Goal: Task Accomplishment & Management: Complete application form

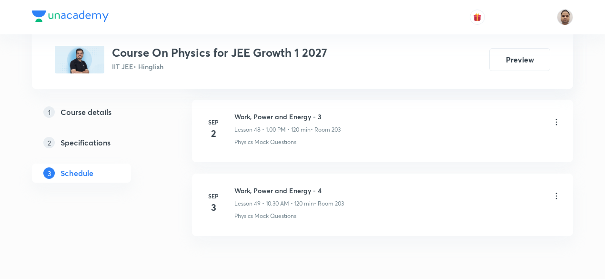
scroll to position [4083, 0]
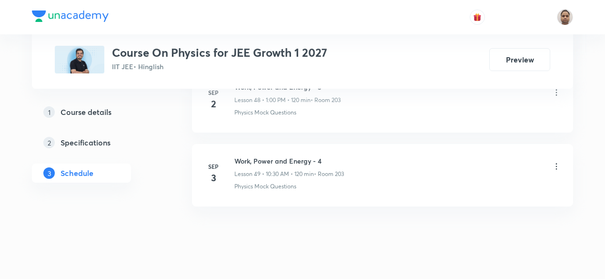
click at [282, 156] on h6 "Work, Power and Energy - 4" at bounding box center [289, 161] width 110 height 10
copy h6 "Work, Power and Energy - 4"
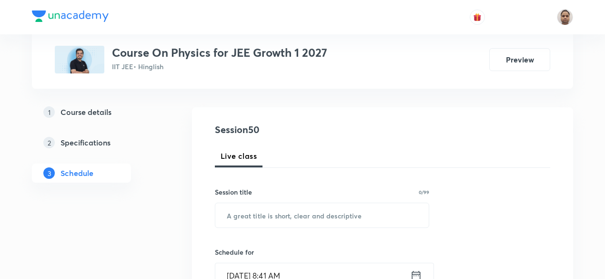
scroll to position [89, 0]
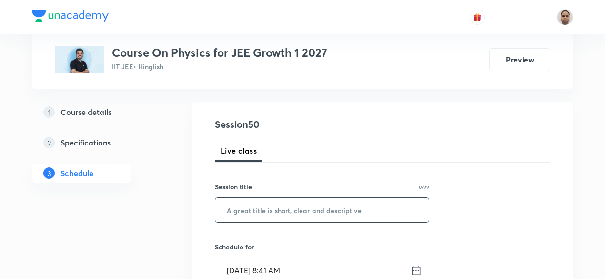
paste input "Work, Power and Energy - 4"
click at [278, 204] on input "text" at bounding box center [321, 210] width 213 height 24
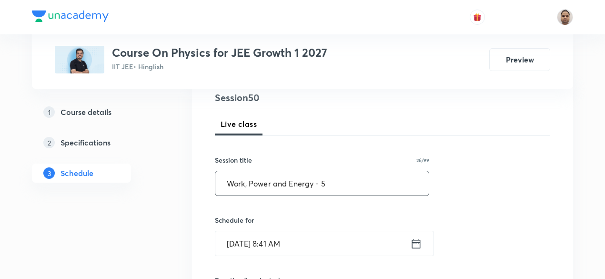
scroll to position [122, 0]
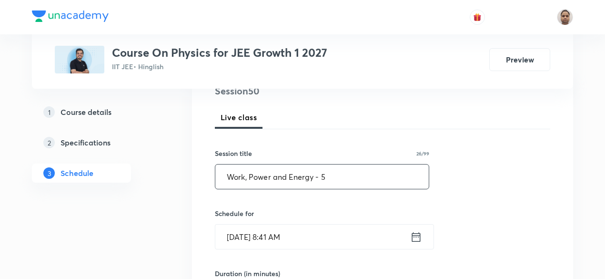
type input "Work, Power and Energy - 5"
click at [262, 233] on input "[DATE] 8:41 AM" at bounding box center [312, 236] width 195 height 24
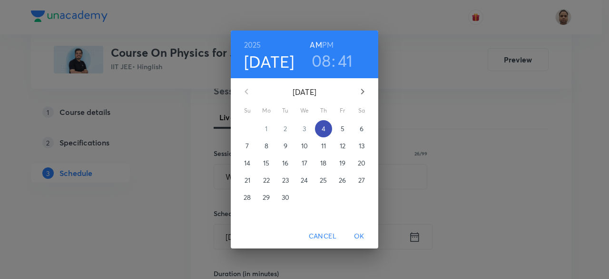
click at [324, 130] on p "4" at bounding box center [324, 129] width 4 height 10
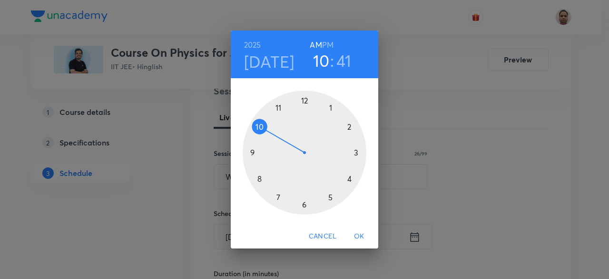
drag, startPoint x: 258, startPoint y: 180, endPoint x: 264, endPoint y: 133, distance: 47.5
click at [264, 133] on div at bounding box center [305, 152] width 124 height 124
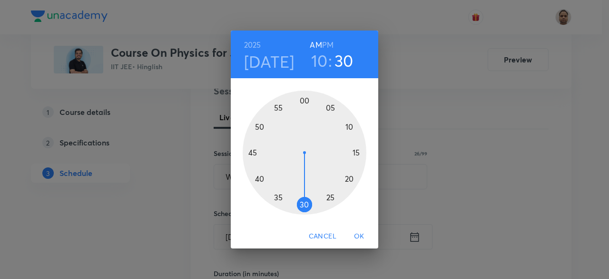
drag, startPoint x: 260, startPoint y: 174, endPoint x: 305, endPoint y: 206, distance: 54.6
click at [305, 206] on div at bounding box center [305, 152] width 124 height 124
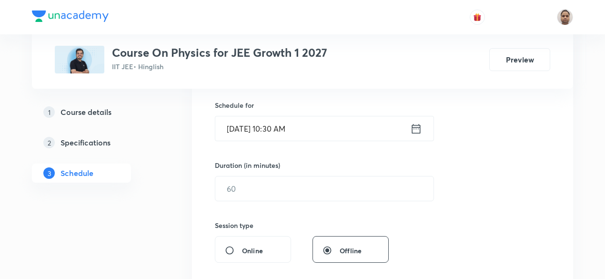
scroll to position [249, 0]
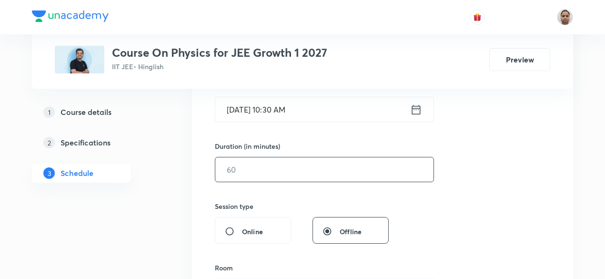
click at [251, 166] on input "text" at bounding box center [324, 169] width 218 height 24
type input "120"
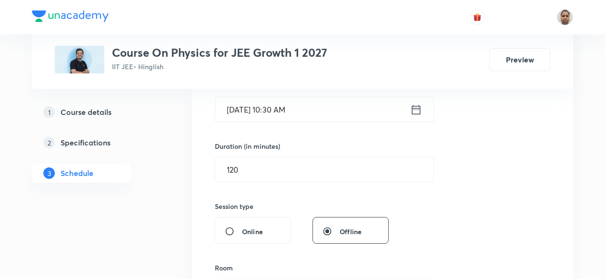
click at [264, 110] on input "[DATE] 10:30 AM" at bounding box center [312, 109] width 195 height 24
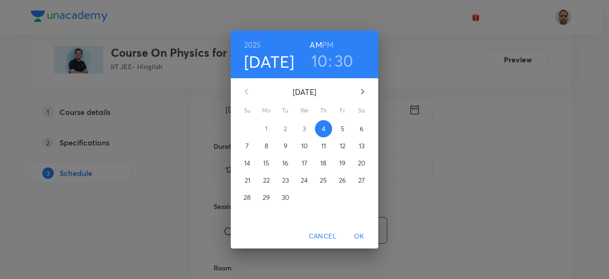
click at [319, 58] on h3 "10" at bounding box center [319, 60] width 17 height 20
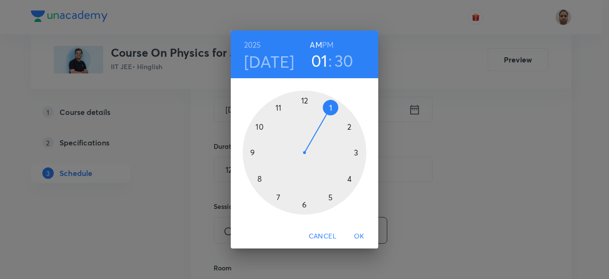
drag, startPoint x: 259, startPoint y: 122, endPoint x: 334, endPoint y: 95, distance: 80.1
click at [334, 95] on div at bounding box center [305, 152] width 124 height 124
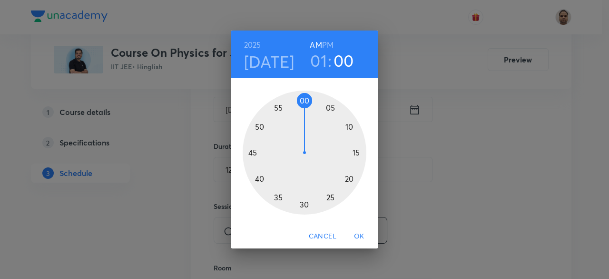
drag, startPoint x: 306, startPoint y: 210, endPoint x: 305, endPoint y: 110, distance: 100.0
click at [305, 110] on div at bounding box center [305, 152] width 124 height 124
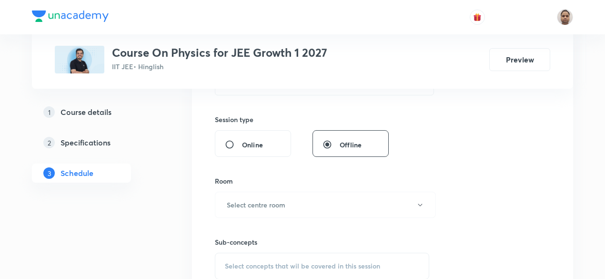
scroll to position [357, 0]
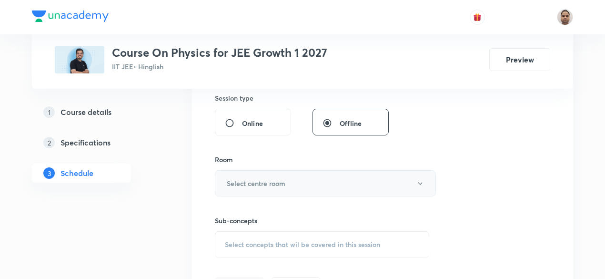
click at [245, 179] on h6 "Select centre room" at bounding box center [256, 183] width 59 height 10
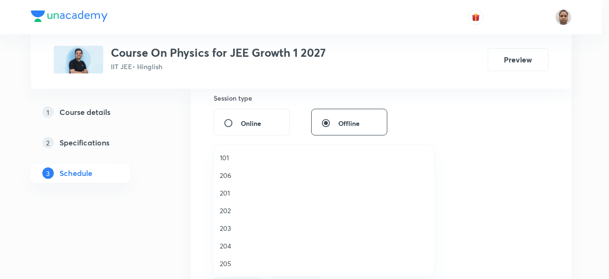
click at [230, 229] on span "203" at bounding box center [324, 228] width 209 height 10
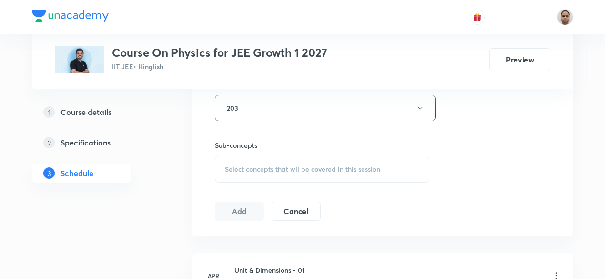
scroll to position [436, 0]
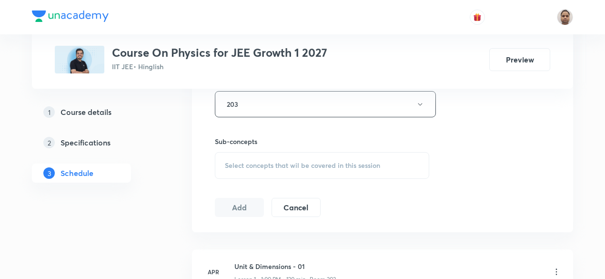
click at [242, 165] on span "Select concepts that wil be covered in this session" at bounding box center [302, 165] width 155 height 8
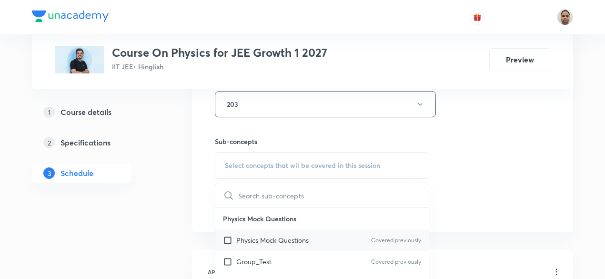
click at [230, 239] on input "checkbox" at bounding box center [229, 240] width 13 height 10
checkbox input "true"
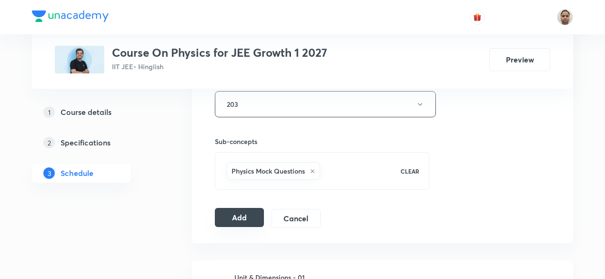
click at [242, 218] on button "Add" at bounding box center [239, 217] width 49 height 19
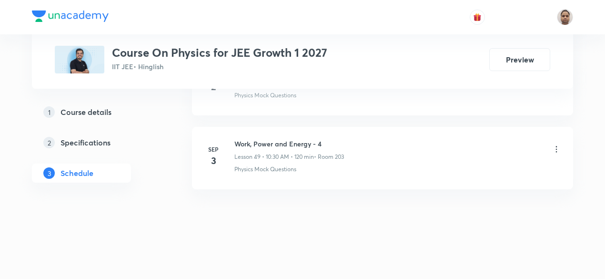
scroll to position [3647, 0]
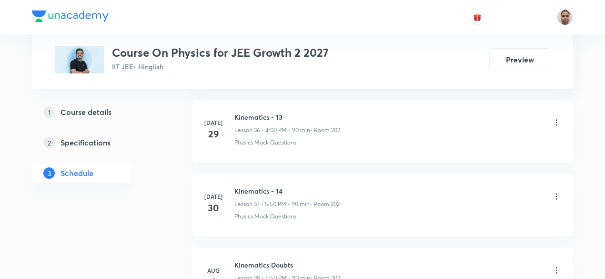
scroll to position [4010, 0]
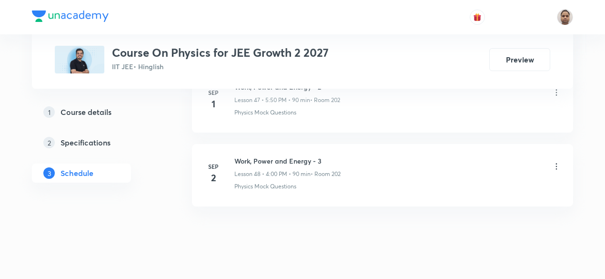
click at [276, 156] on h6 "Work, Power and Energy - 3" at bounding box center [287, 161] width 106 height 10
copy h6 "Work, Power and Energy - 3"
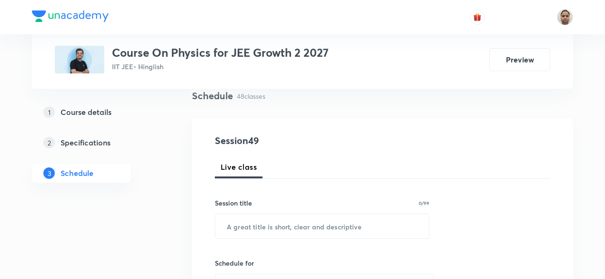
scroll to position [103, 0]
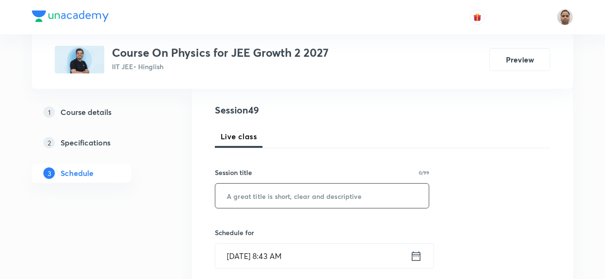
click at [270, 188] on input "text" at bounding box center [321, 195] width 213 height 24
paste input "Work, Power and Energy - 3"
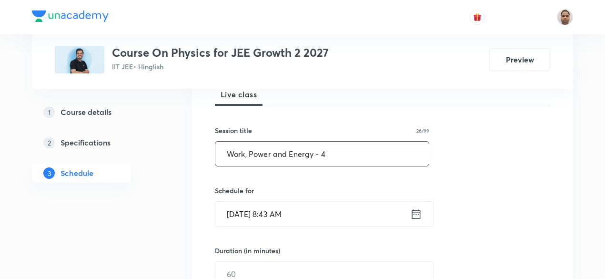
scroll to position [157, 0]
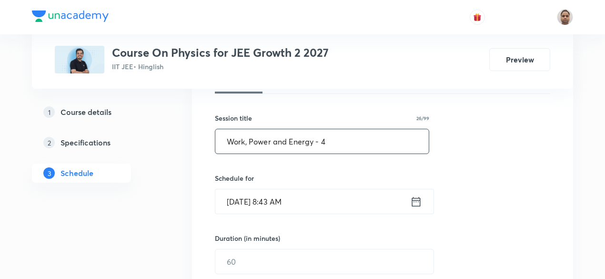
type input "Work, Power and Energy - 4"
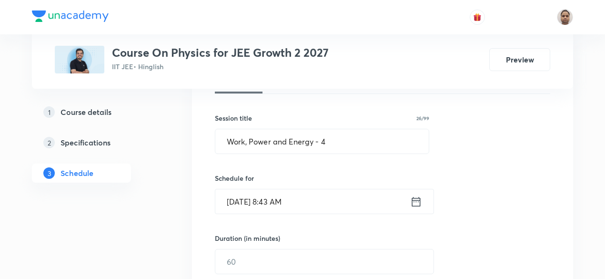
click at [266, 196] on input "Sep 4, 2025, 8:43 AM" at bounding box center [312, 201] width 195 height 24
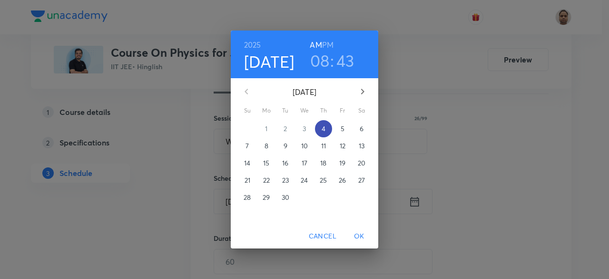
click at [322, 125] on p "4" at bounding box center [324, 129] width 4 height 10
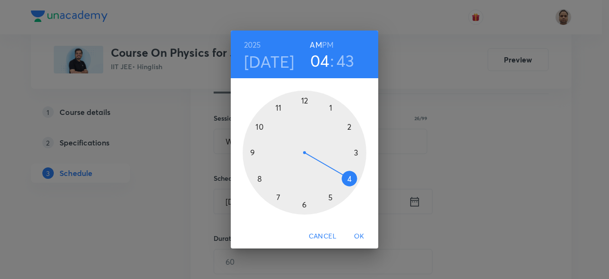
drag, startPoint x: 261, startPoint y: 176, endPoint x: 338, endPoint y: 166, distance: 77.2
click at [338, 166] on div at bounding box center [305, 152] width 124 height 124
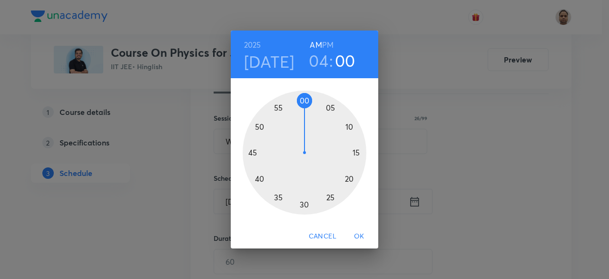
drag, startPoint x: 257, startPoint y: 161, endPoint x: 305, endPoint y: 101, distance: 76.6
click at [305, 101] on div at bounding box center [305, 152] width 124 height 124
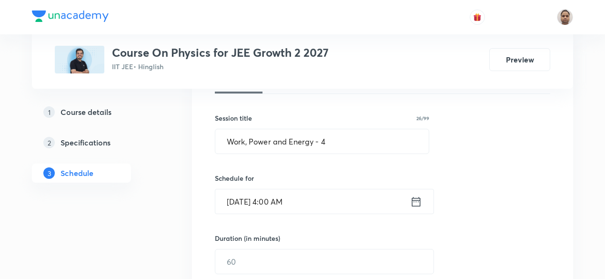
click at [293, 204] on input "Sep 4, 2025, 4:00 AM" at bounding box center [312, 201] width 195 height 24
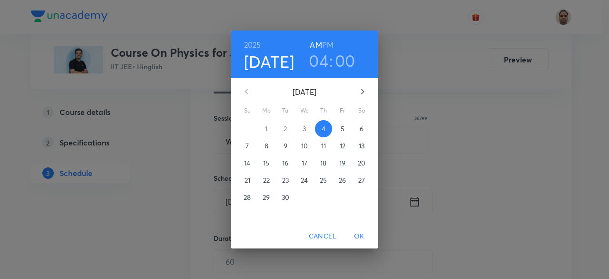
click at [331, 46] on h6 "PM" at bounding box center [327, 44] width 11 height 13
click at [362, 232] on span "OK" at bounding box center [359, 236] width 23 height 12
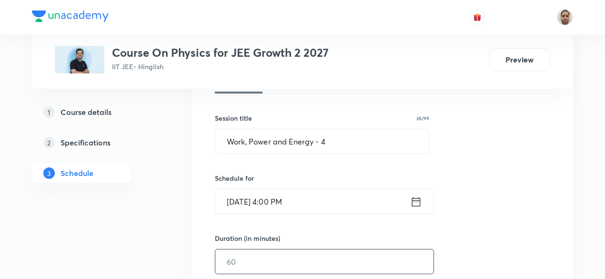
click at [293, 254] on input "text" at bounding box center [324, 261] width 218 height 24
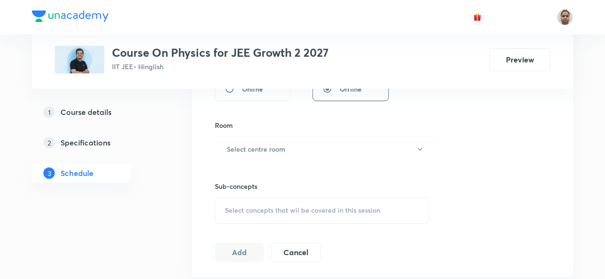
scroll to position [395, 0]
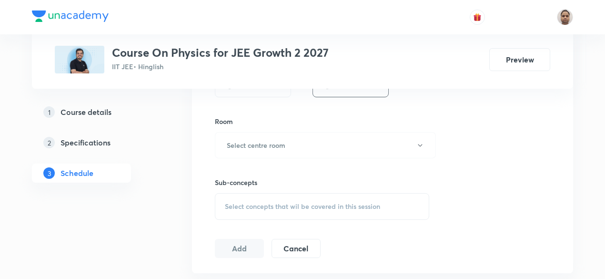
type input "90"
click at [248, 149] on button "Select centre room" at bounding box center [325, 145] width 221 height 26
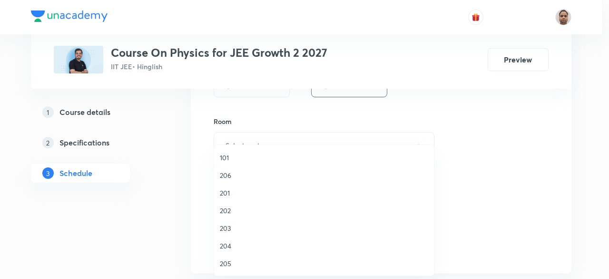
click at [229, 212] on span "202" at bounding box center [324, 210] width 209 height 10
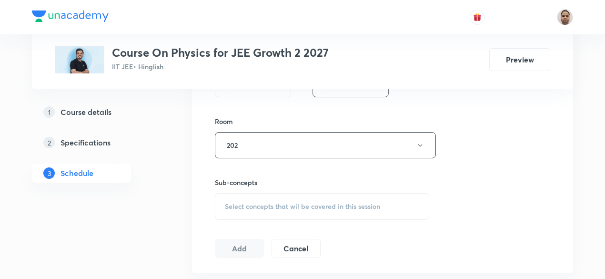
click at [250, 209] on span "Select concepts that wil be covered in this session" at bounding box center [302, 206] width 155 height 8
click at [229, 276] on input "checkbox" at bounding box center [229, 281] width 13 height 10
checkbox input "true"
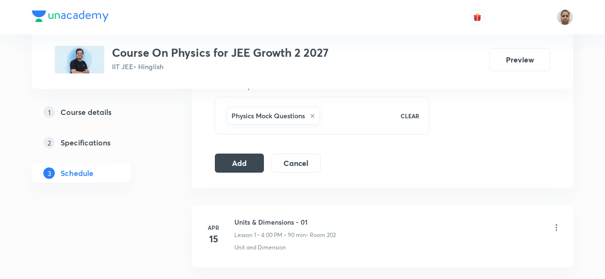
scroll to position [508, 0]
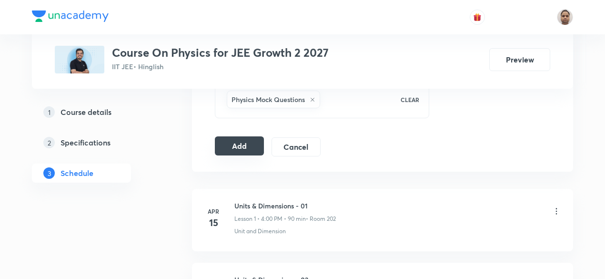
click at [238, 143] on button "Add" at bounding box center [239, 145] width 49 height 19
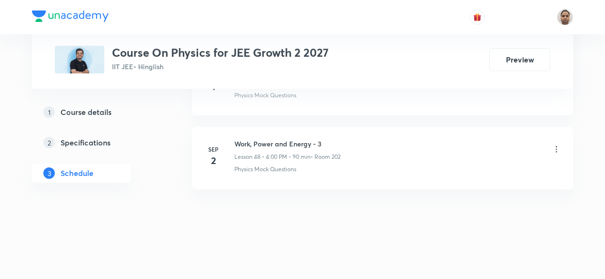
scroll to position [3550, 0]
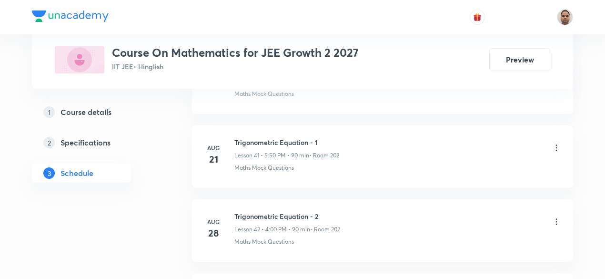
scroll to position [3643, 0]
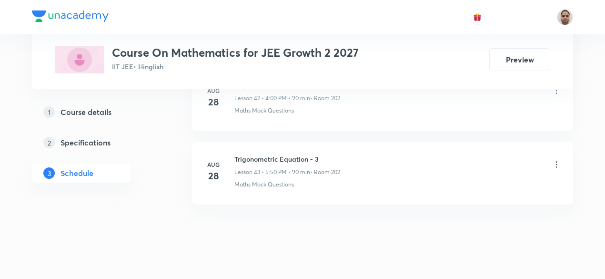
click at [270, 154] on h6 "Trigonometric Equation - 3" at bounding box center [287, 159] width 106 height 10
copy h6 "Trigonometric Equation - 3"
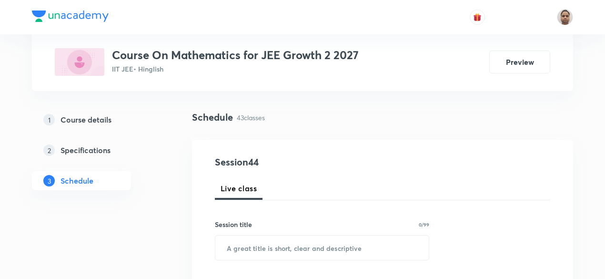
scroll to position [60, 0]
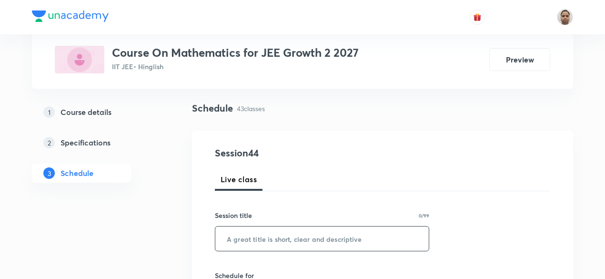
click at [329, 240] on input "text" at bounding box center [321, 238] width 213 height 24
paste input "Trigonometric Equation - 3"
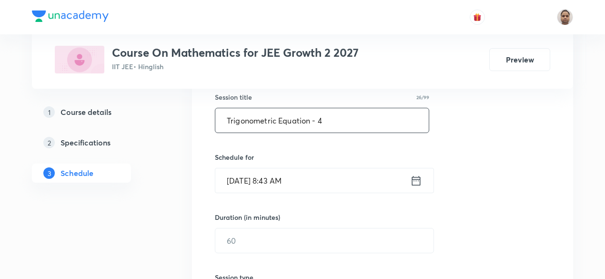
scroll to position [179, 0]
type input "Trigonometric Equation - 4"
click at [284, 180] on input "Sep 4, 2025, 8:43 AM" at bounding box center [312, 179] width 195 height 24
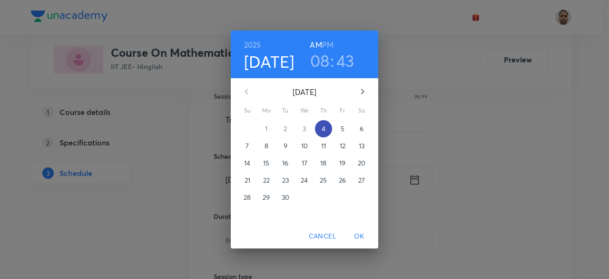
click at [325, 130] on p "4" at bounding box center [324, 129] width 4 height 10
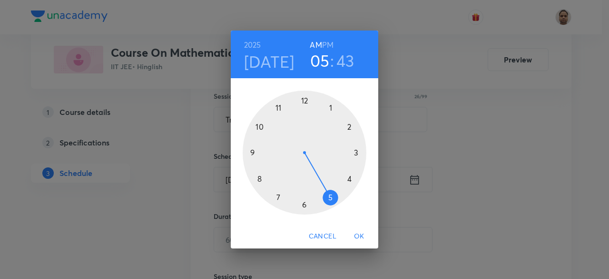
drag, startPoint x: 261, startPoint y: 178, endPoint x: 328, endPoint y: 183, distance: 67.3
click at [328, 183] on div at bounding box center [305, 152] width 124 height 124
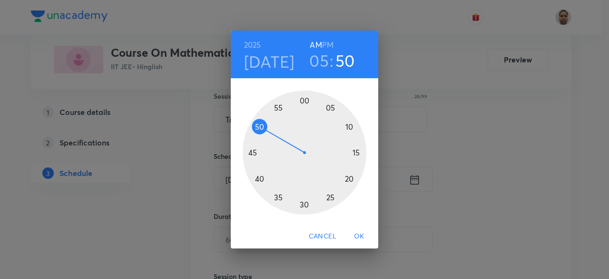
drag, startPoint x: 254, startPoint y: 159, endPoint x: 260, endPoint y: 126, distance: 32.9
click at [260, 126] on div at bounding box center [305, 152] width 124 height 124
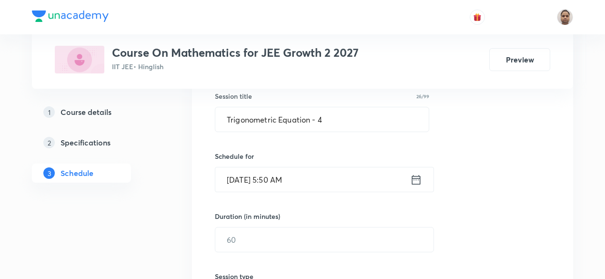
click at [343, 182] on input "Sep 4, 2025, 5:50 AM" at bounding box center [312, 179] width 195 height 24
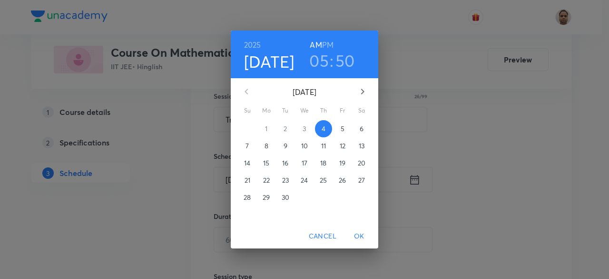
click at [332, 47] on h6 "PM" at bounding box center [327, 44] width 11 height 13
click at [358, 233] on span "OK" at bounding box center [359, 236] width 23 height 12
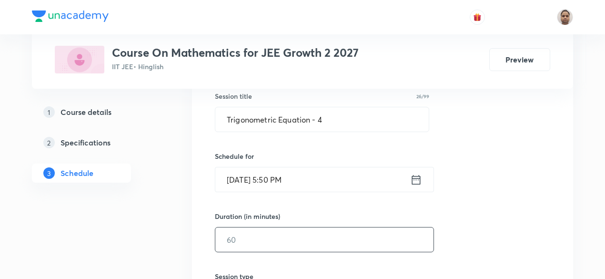
click at [310, 239] on input "text" at bounding box center [324, 239] width 218 height 24
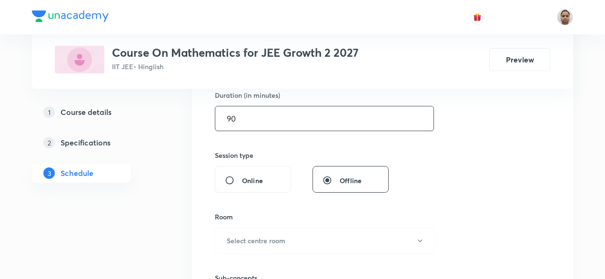
scroll to position [309, 0]
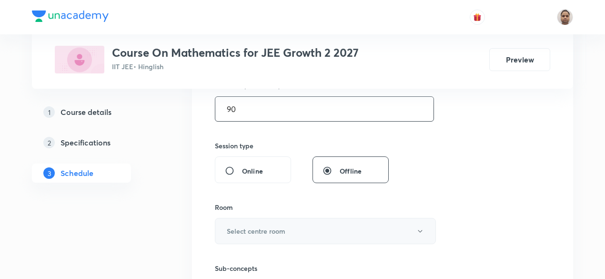
type input "90"
click at [245, 231] on h6 "Select centre room" at bounding box center [256, 231] width 59 height 10
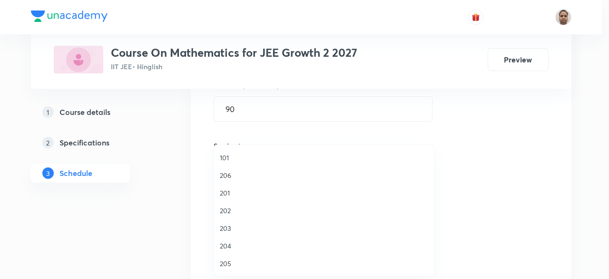
click at [233, 208] on span "202" at bounding box center [324, 210] width 209 height 10
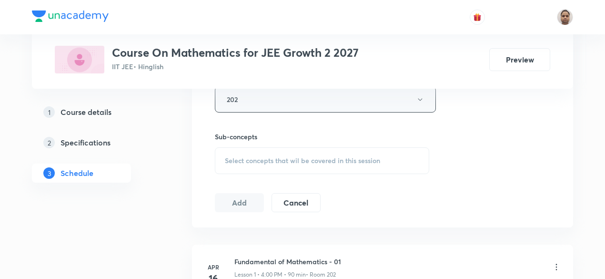
scroll to position [441, 0]
click at [257, 164] on div "Select concepts that wil be covered in this session" at bounding box center [322, 160] width 214 height 27
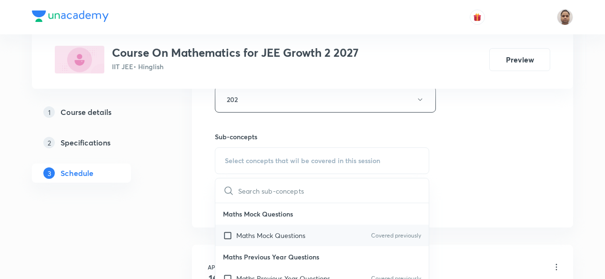
click at [234, 233] on input "checkbox" at bounding box center [229, 235] width 13 height 10
checkbox input "true"
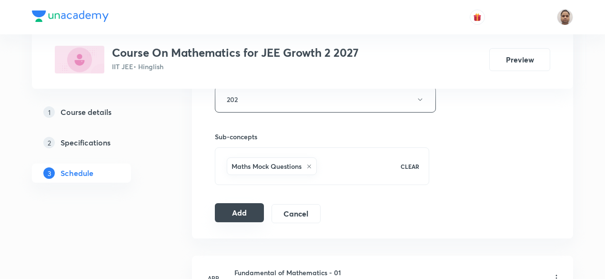
click at [240, 213] on button "Add" at bounding box center [239, 212] width 49 height 19
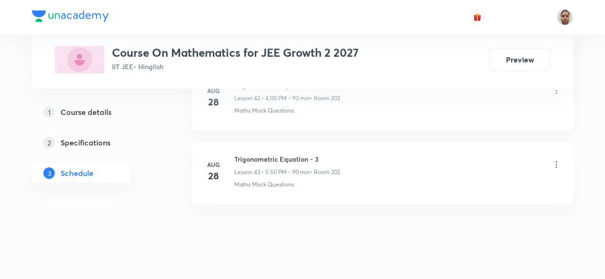
scroll to position [3206, 0]
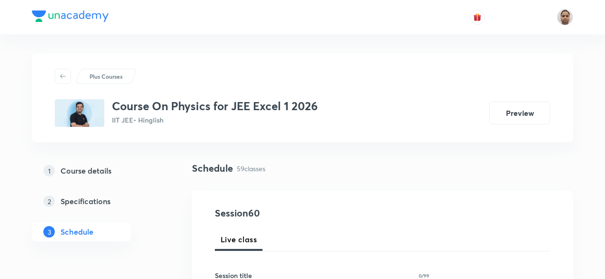
click at [155, 249] on div "1 Course details 2 Specifications 3 Schedule" at bounding box center [96, 206] width 129 height 91
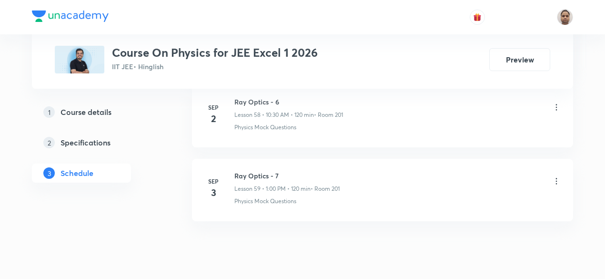
scroll to position [4818, 0]
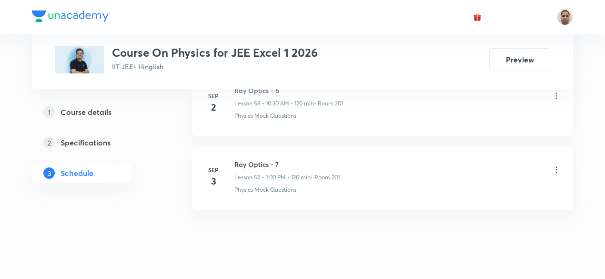
click at [252, 159] on h6 "Ray Optics - 7" at bounding box center [286, 164] width 105 height 10
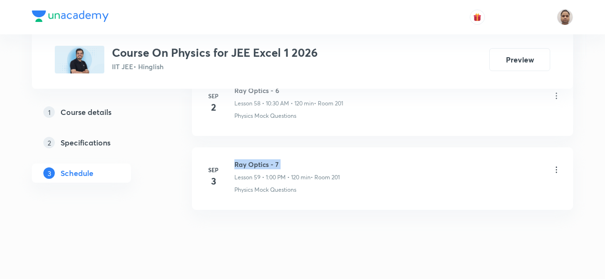
click at [252, 159] on h6 "Ray Optics - 7" at bounding box center [286, 164] width 105 height 10
copy h6 "Ray Optics - 7"
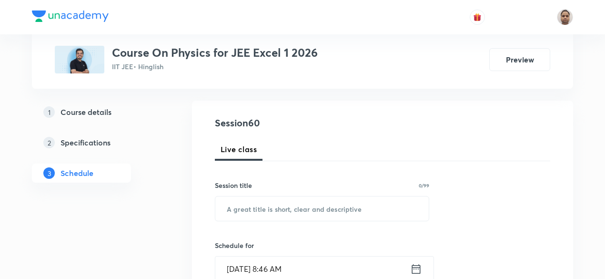
scroll to position [124, 0]
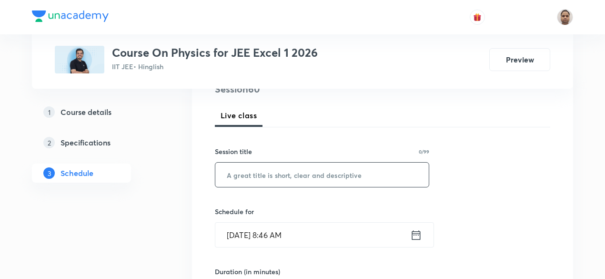
click at [314, 178] on input "text" at bounding box center [321, 174] width 213 height 24
paste input "Ray Optics - 7"
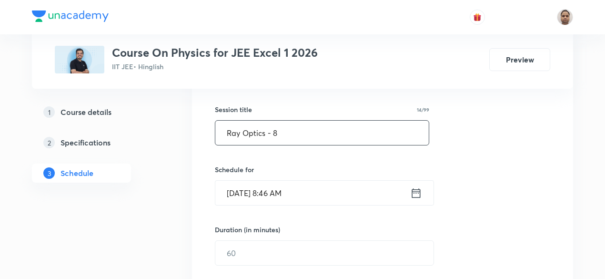
scroll to position [222, 0]
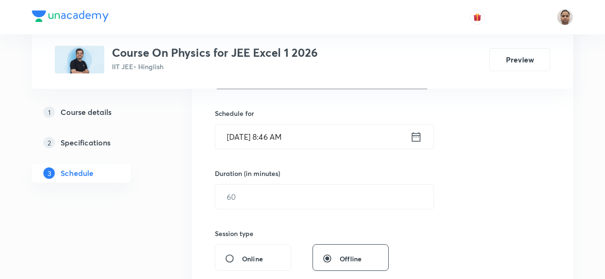
type input "Ray Optics - 8"
click at [293, 138] on input "Sep 4, 2025, 8:46 AM" at bounding box center [312, 136] width 195 height 24
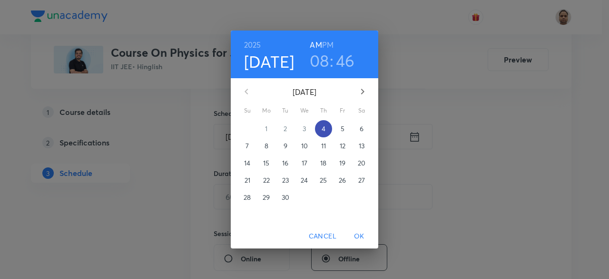
click at [320, 132] on span "4" at bounding box center [323, 129] width 17 height 10
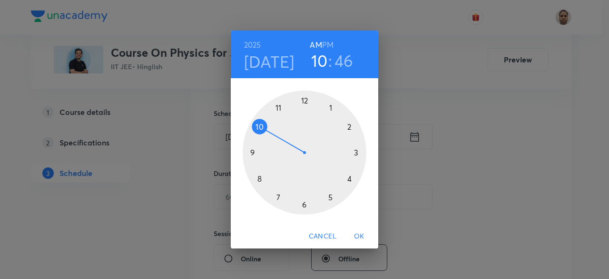
drag, startPoint x: 260, startPoint y: 176, endPoint x: 264, endPoint y: 133, distance: 43.0
click at [264, 133] on div at bounding box center [305, 152] width 124 height 124
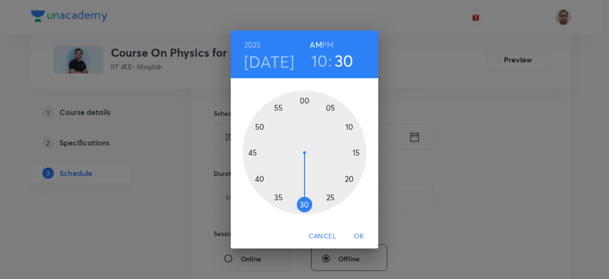
drag, startPoint x: 253, startPoint y: 146, endPoint x: 305, endPoint y: 197, distance: 72.0
click at [305, 197] on div at bounding box center [305, 152] width 124 height 124
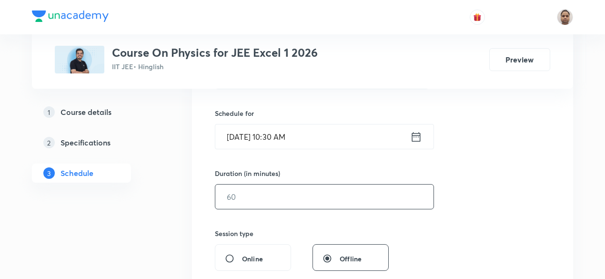
click at [300, 197] on input "text" at bounding box center [324, 196] width 218 height 24
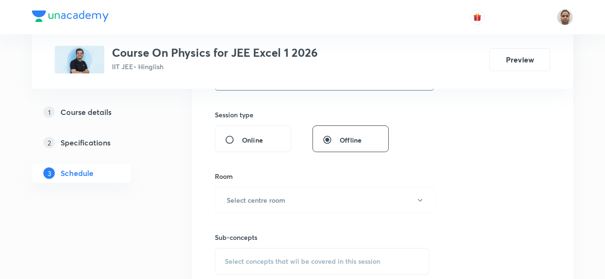
scroll to position [341, 0]
type input "120"
click at [300, 197] on button "Select centre room" at bounding box center [325, 199] width 221 height 26
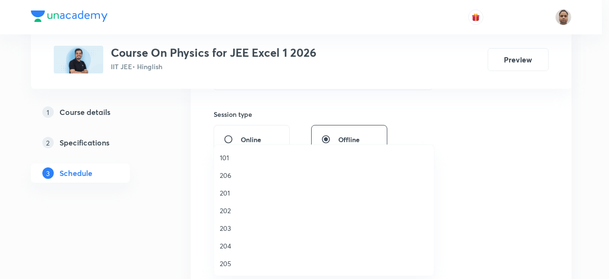
click at [263, 191] on span "201" at bounding box center [324, 193] width 209 height 10
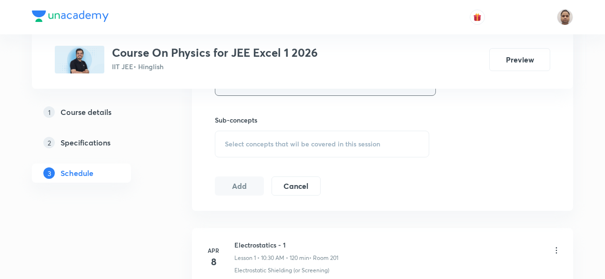
scroll to position [458, 0]
click at [296, 141] on span "Select concepts that wil be covered in this session" at bounding box center [302, 143] width 155 height 8
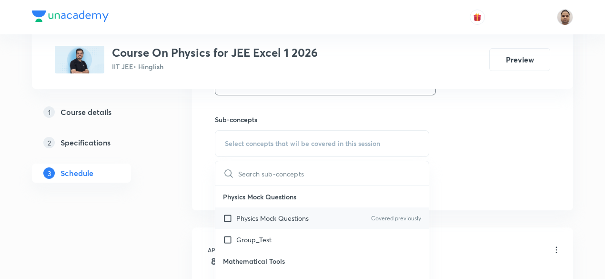
click at [229, 216] on input "checkbox" at bounding box center [229, 218] width 13 height 10
checkbox input "true"
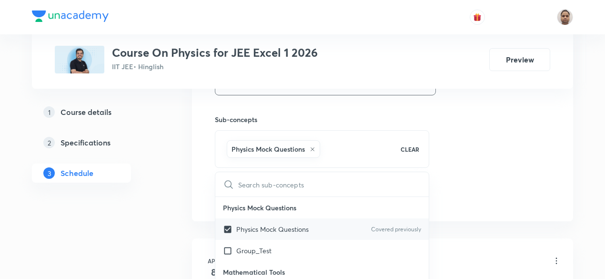
click at [229, 218] on div "Physics Mock Questions Covered previously" at bounding box center [321, 228] width 213 height 21
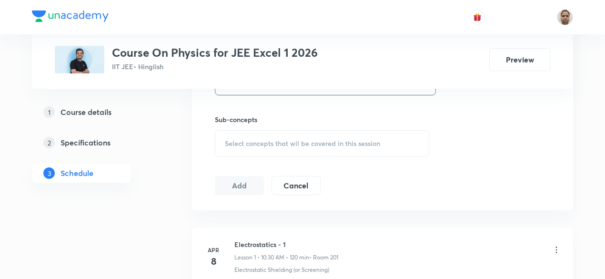
click at [247, 145] on span "Select concepts that wil be covered in this session" at bounding box center [302, 143] width 155 height 8
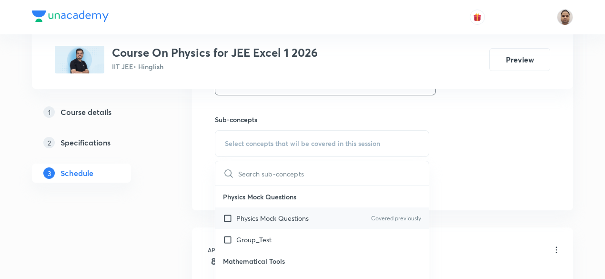
click at [229, 216] on input "checkbox" at bounding box center [229, 218] width 13 height 10
checkbox input "true"
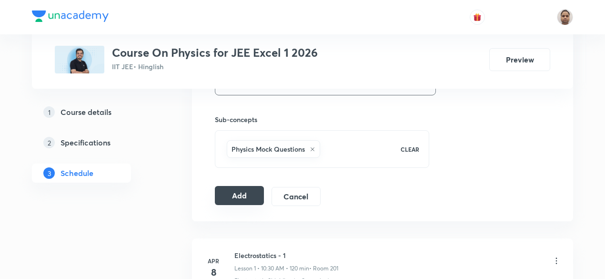
click at [238, 192] on button "Add" at bounding box center [239, 195] width 49 height 19
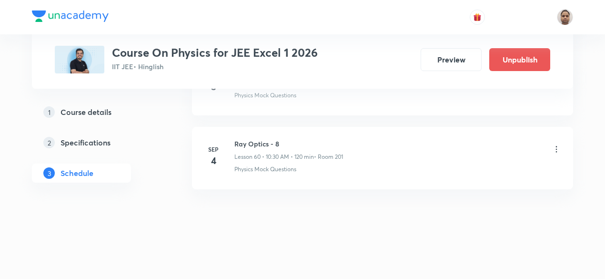
scroll to position [4455, 0]
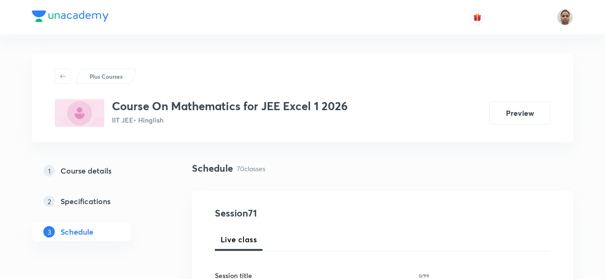
click at [155, 242] on div "1 Course details 2 Specifications 3 Schedule" at bounding box center [96, 206] width 129 height 91
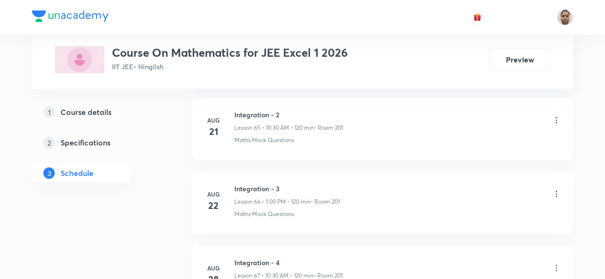
scroll to position [5626, 0]
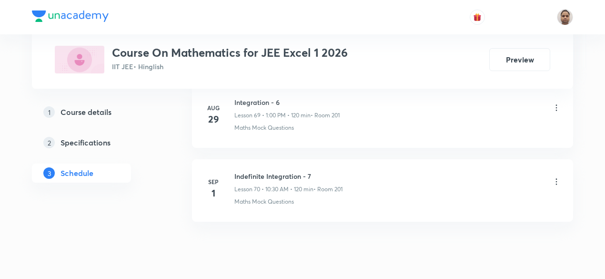
scroll to position [5618, 0]
click at [301, 170] on h6 "Indefinite Integration - 7" at bounding box center [288, 175] width 108 height 10
copy h6 "Indefinite Integration - 7"
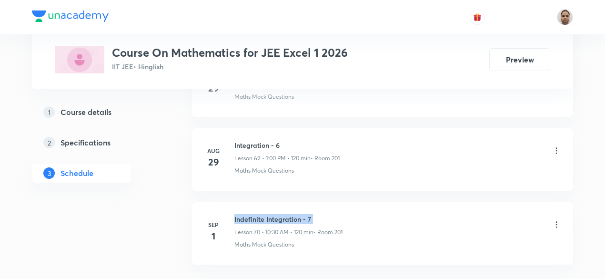
scroll to position [5566, 0]
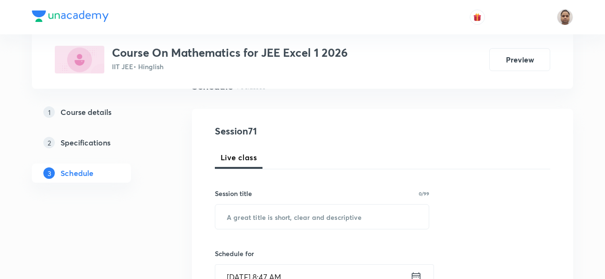
scroll to position [93, 0]
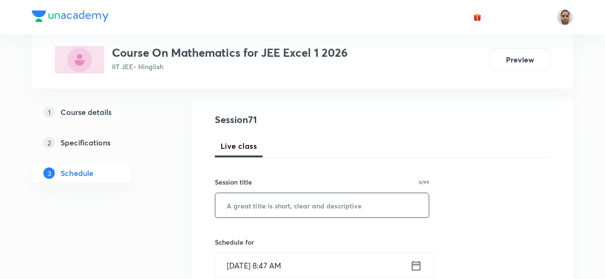
click at [301, 209] on input "text" at bounding box center [321, 205] width 213 height 24
paste input "Indefinite Integration - 7"
type input "Indefinite Integration - 8"
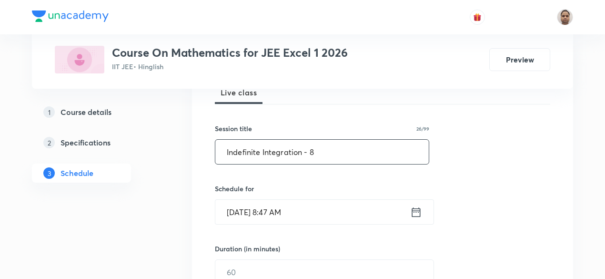
scroll to position [148, 0]
click at [271, 209] on input "Sep 4, 2025, 8:47 AM" at bounding box center [312, 211] width 195 height 24
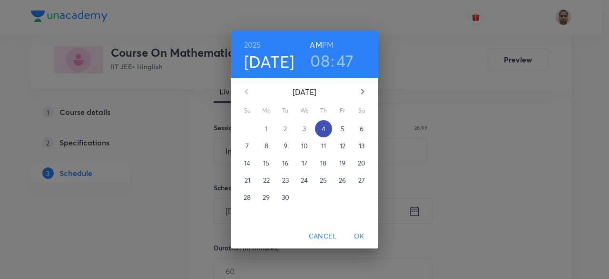
click at [322, 130] on p "4" at bounding box center [324, 129] width 4 height 10
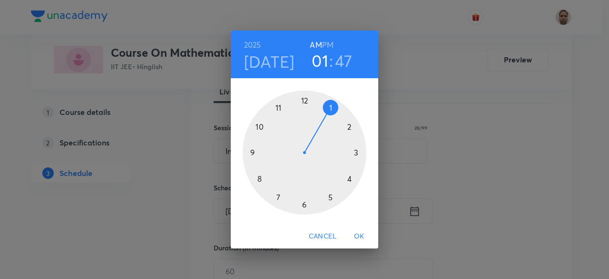
drag, startPoint x: 256, startPoint y: 181, endPoint x: 320, endPoint y: 116, distance: 91.2
click at [320, 116] on div at bounding box center [305, 152] width 124 height 124
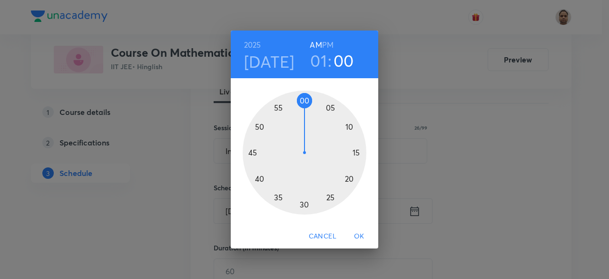
drag, startPoint x: 254, startPoint y: 141, endPoint x: 307, endPoint y: 102, distance: 65.0
click at [307, 102] on div at bounding box center [305, 152] width 124 height 124
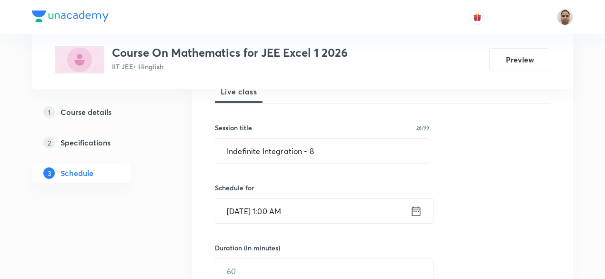
click at [310, 208] on input "Sep 4, 2025, 1:00 AM" at bounding box center [312, 211] width 195 height 24
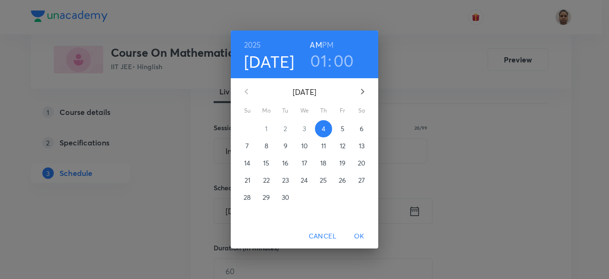
click at [328, 42] on h6 "PM" at bounding box center [327, 44] width 11 height 13
click at [358, 239] on span "OK" at bounding box center [359, 236] width 23 height 12
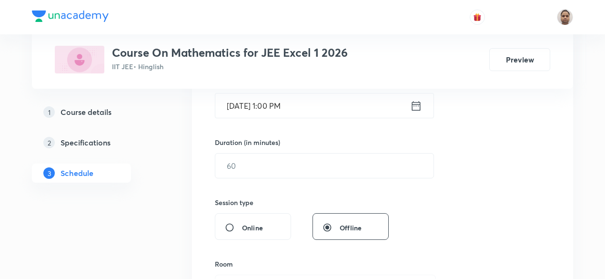
scroll to position [254, 0]
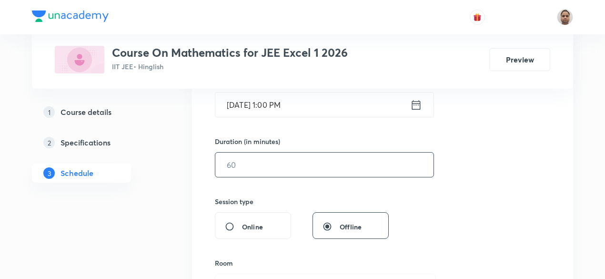
click at [284, 165] on input "text" at bounding box center [324, 164] width 218 height 24
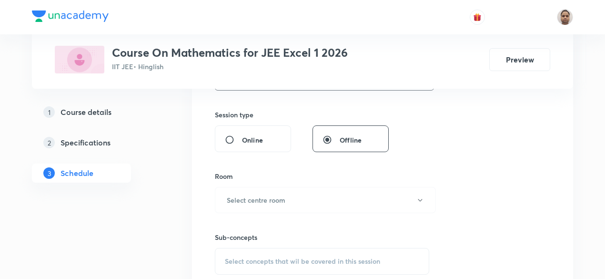
scroll to position [371, 0]
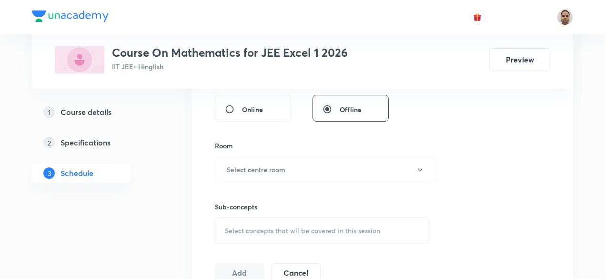
type input "120"
click at [284, 165] on h6 "Select centre room" at bounding box center [256, 169] width 59 height 10
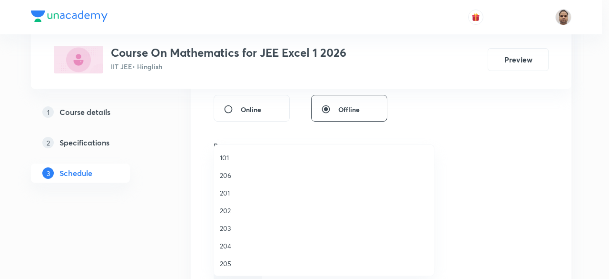
click at [254, 186] on li "201" at bounding box center [324, 193] width 220 height 18
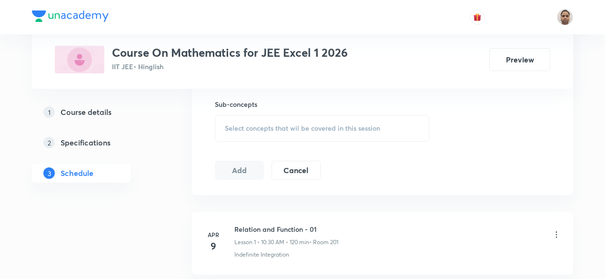
scroll to position [474, 0]
click at [288, 124] on span "Select concepts that wil be covered in this session" at bounding box center [302, 127] width 155 height 8
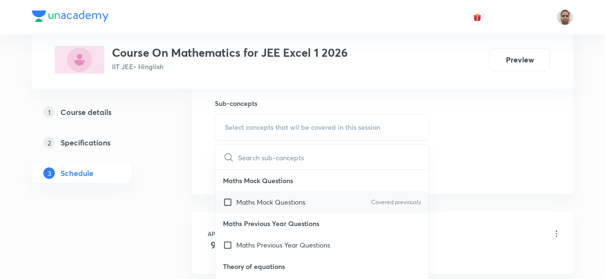
click at [227, 200] on input "checkbox" at bounding box center [229, 202] width 13 height 10
checkbox input "true"
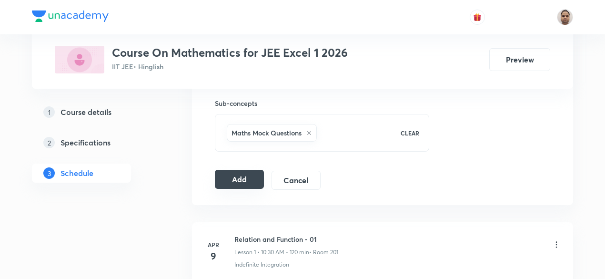
click at [235, 181] on button "Add" at bounding box center [239, 178] width 49 height 19
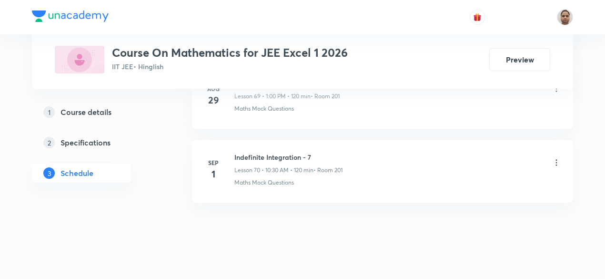
scroll to position [5190, 0]
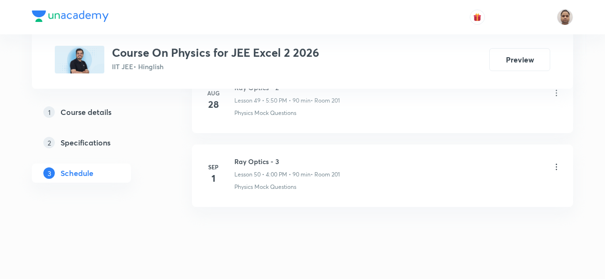
click at [265, 156] on h6 "Ray Optics - 3" at bounding box center [286, 161] width 105 height 10
copy h6 "Ray Optics - 3"
click at [265, 156] on h6 "Ray Optics - 3" at bounding box center [286, 161] width 105 height 10
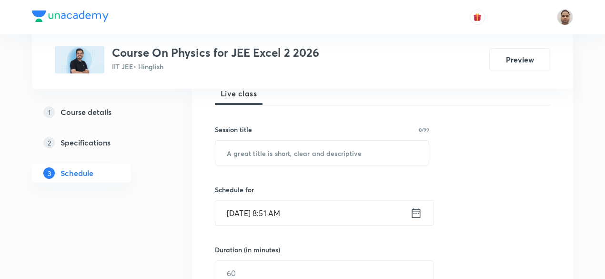
scroll to position [141, 0]
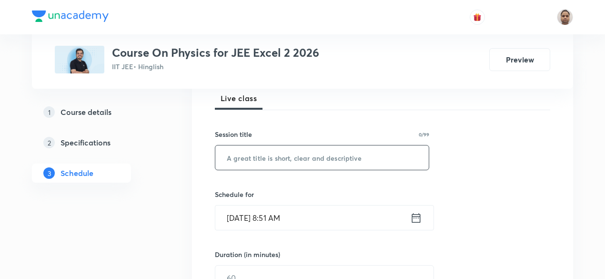
paste input "Ray Optics - 3"
click at [358, 164] on input "Ray Optics - 3" at bounding box center [321, 157] width 213 height 24
type input "Ray Optics - 4"
click at [306, 205] on input "Sep 4, 2025, 8:51 AM" at bounding box center [312, 217] width 195 height 24
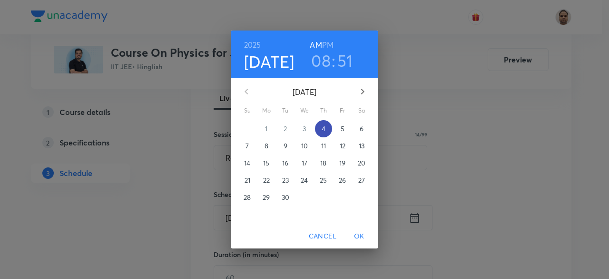
click at [322, 128] on p "4" at bounding box center [324, 129] width 4 height 10
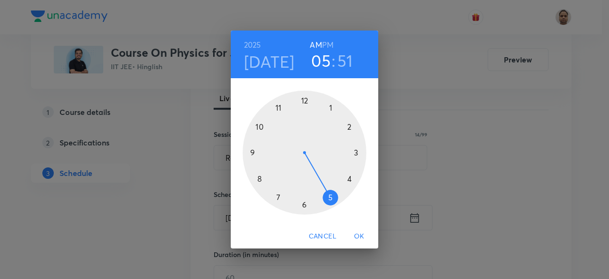
drag, startPoint x: 259, startPoint y: 182, endPoint x: 335, endPoint y: 185, distance: 76.7
click at [335, 185] on div at bounding box center [305, 152] width 124 height 124
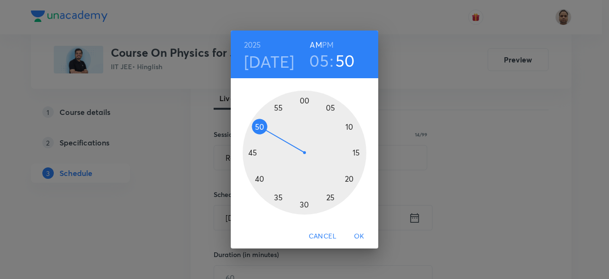
click at [262, 127] on div at bounding box center [305, 152] width 124 height 124
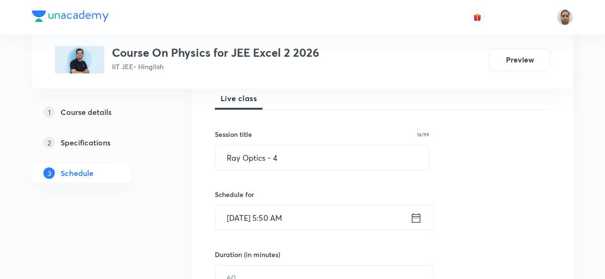
click at [282, 213] on input "Sep 4, 2025, 5:50 AM" at bounding box center [312, 217] width 195 height 24
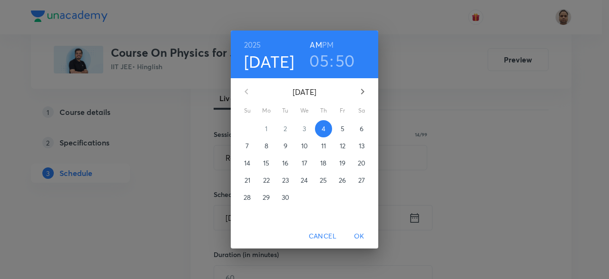
click at [331, 46] on h6 "PM" at bounding box center [327, 44] width 11 height 13
click at [354, 233] on span "OK" at bounding box center [359, 236] width 23 height 12
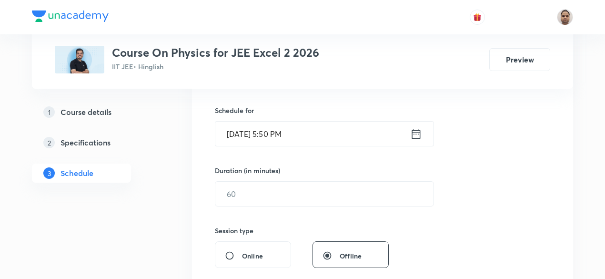
scroll to position [230, 0]
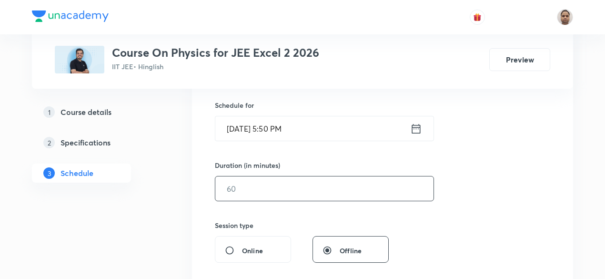
click at [308, 180] on input "text" at bounding box center [324, 188] width 218 height 24
type input "90"
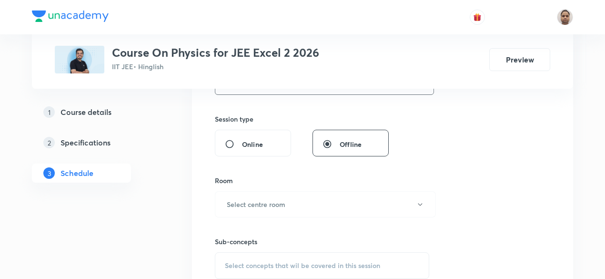
scroll to position [358, 0]
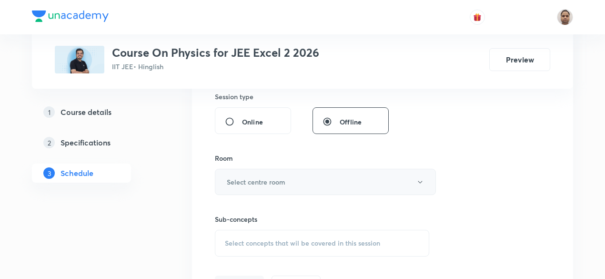
click at [274, 179] on h6 "Select centre room" at bounding box center [256, 182] width 59 height 10
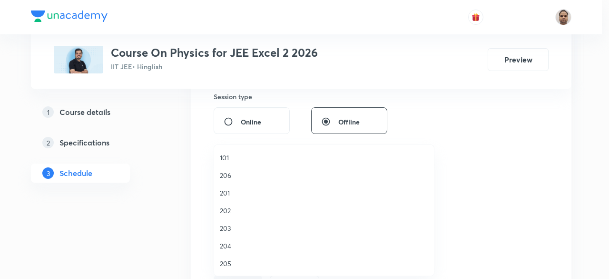
click at [253, 185] on li "201" at bounding box center [324, 193] width 220 height 18
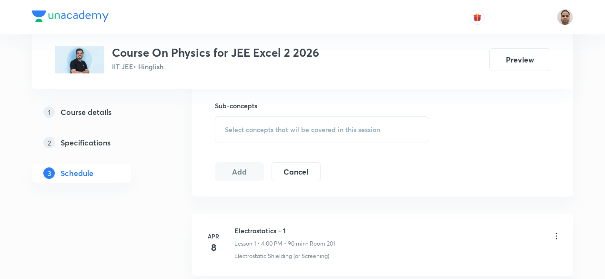
scroll to position [473, 0]
click at [289, 126] on span "Select concepts that wil be covered in this session" at bounding box center [302, 129] width 155 height 8
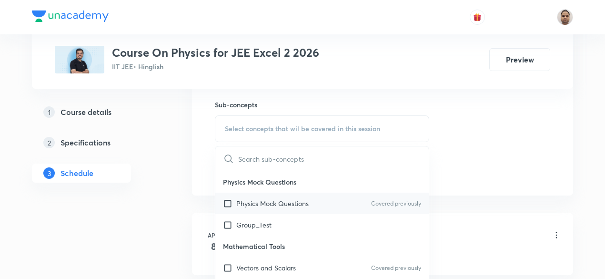
click at [227, 201] on input "checkbox" at bounding box center [229, 203] width 13 height 10
checkbox input "true"
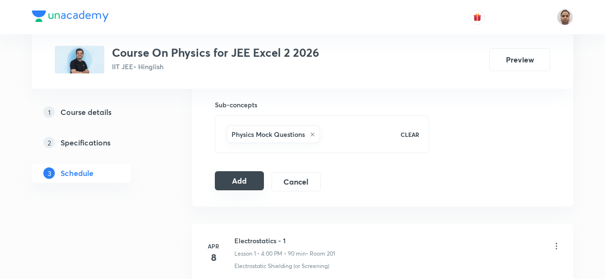
click at [242, 179] on button "Add" at bounding box center [239, 180] width 49 height 19
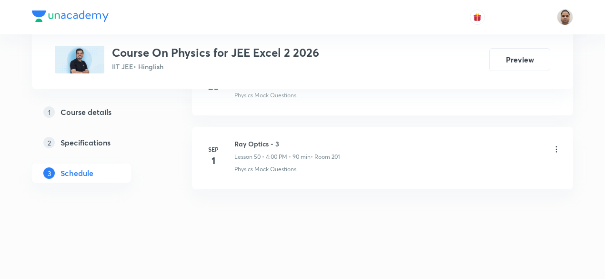
scroll to position [3721, 0]
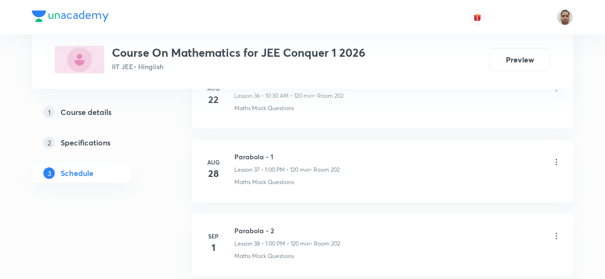
scroll to position [3349, 0]
click at [250, 152] on h6 "Parabola - 3" at bounding box center [287, 157] width 106 height 10
copy h6 "Parabola - 3"
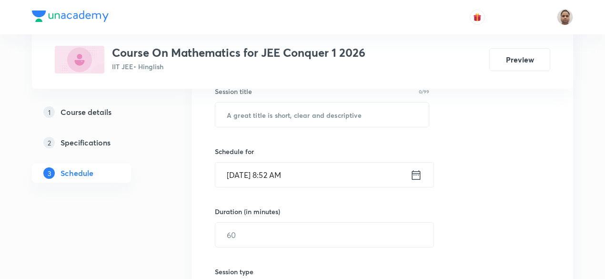
scroll to position [184, 0]
paste input "Parabola - 3"
click at [281, 108] on input "text" at bounding box center [321, 114] width 213 height 24
type input "Parabola - 4"
click at [267, 168] on input "Sep 4, 2025, 8:52 AM" at bounding box center [312, 174] width 195 height 24
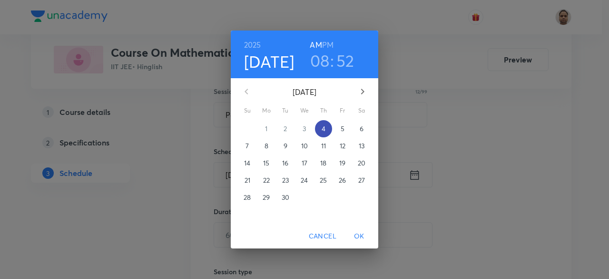
click at [319, 131] on span "4" at bounding box center [323, 129] width 17 height 10
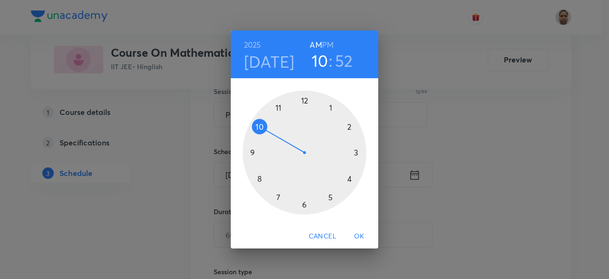
drag, startPoint x: 259, startPoint y: 176, endPoint x: 259, endPoint y: 131, distance: 44.8
click at [259, 131] on div at bounding box center [305, 152] width 124 height 124
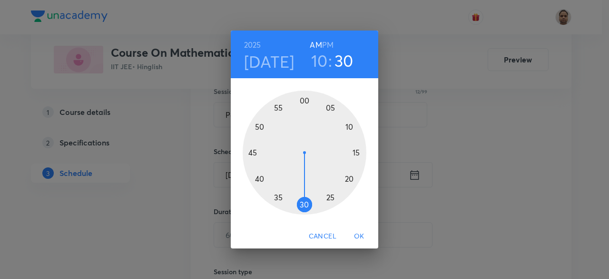
drag, startPoint x: 267, startPoint y: 120, endPoint x: 304, endPoint y: 207, distance: 94.3
click at [304, 207] on div at bounding box center [305, 152] width 124 height 124
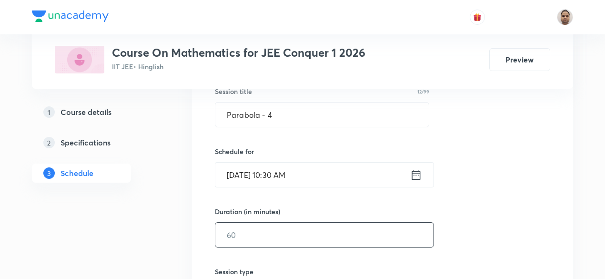
click at [271, 233] on input "text" at bounding box center [324, 234] width 218 height 24
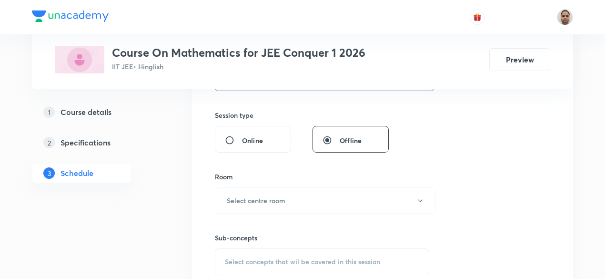
scroll to position [342, 0]
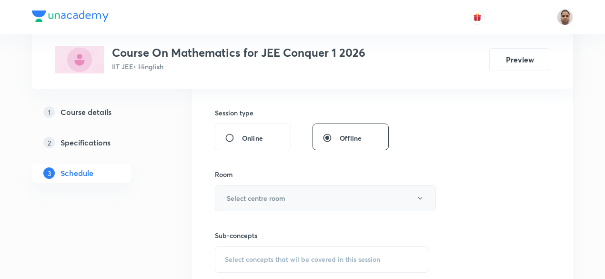
type input "120"
click at [253, 188] on button "Select centre room" at bounding box center [325, 198] width 221 height 26
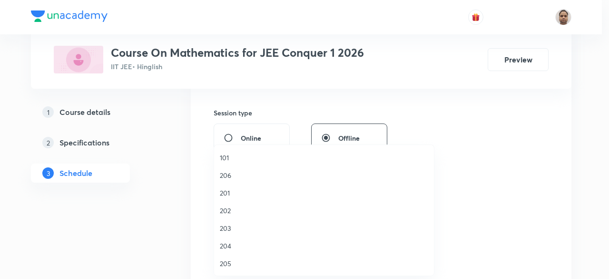
click at [238, 209] on span "202" at bounding box center [324, 210] width 209 height 10
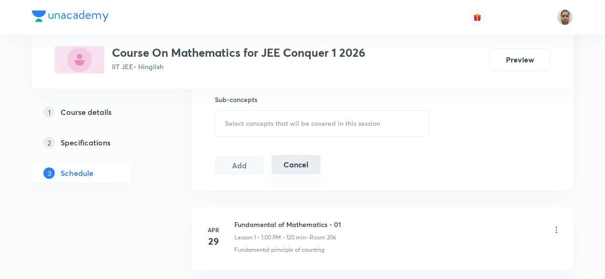
scroll to position [479, 0]
click at [273, 116] on div "Select concepts that wil be covered in this session" at bounding box center [322, 122] width 214 height 27
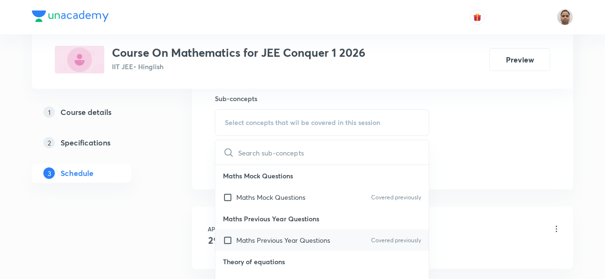
click at [229, 238] on input "checkbox" at bounding box center [229, 240] width 13 height 10
checkbox input "true"
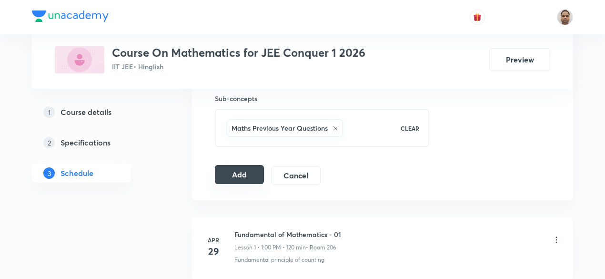
click at [229, 177] on button "Add" at bounding box center [239, 174] width 49 height 19
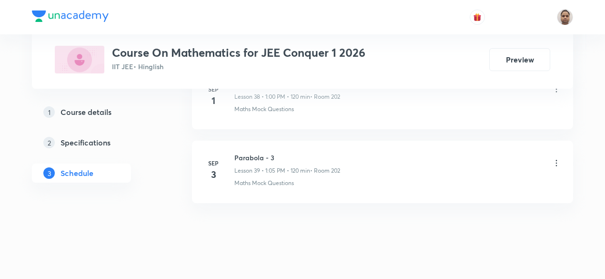
scroll to position [2913, 0]
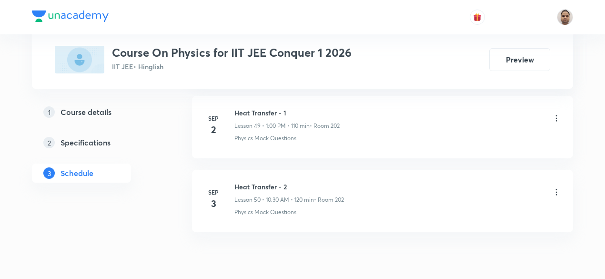
scroll to position [4157, 0]
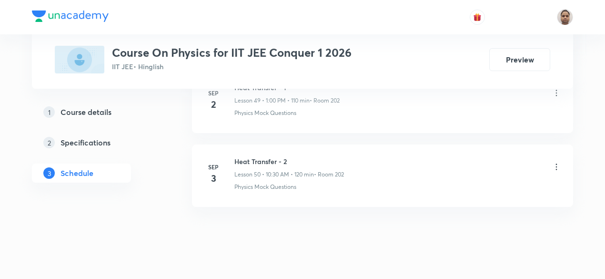
click at [273, 156] on h6 "Heat Transfer - 2" at bounding box center [289, 161] width 110 height 10
copy h6 "Heat Transfer - 2"
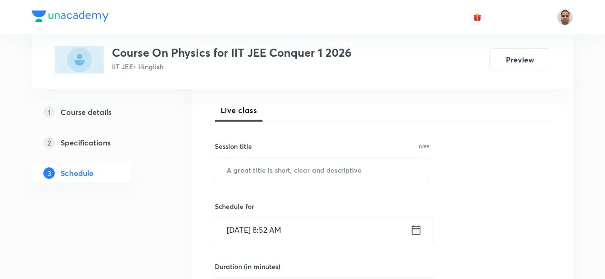
scroll to position [148, 0]
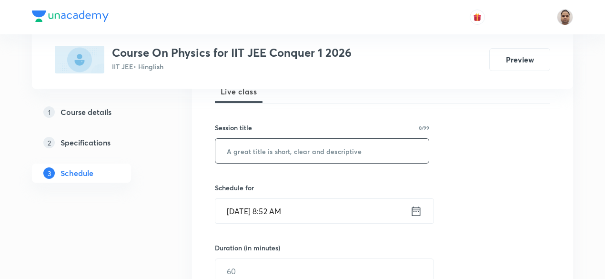
paste input "Heat Transfer - 2"
click at [275, 150] on input "Heat Transfer - 2" at bounding box center [321, 151] width 213 height 24
type input "Heat Transfer - 3"
click at [271, 215] on input "[DATE] 8:52 AM" at bounding box center [312, 211] width 195 height 24
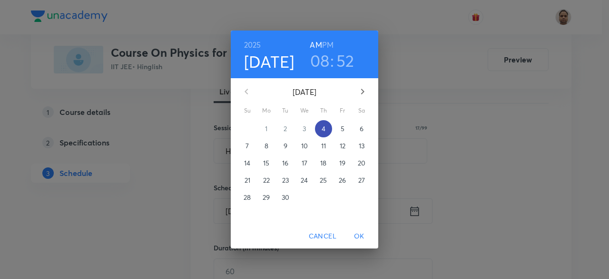
click at [320, 131] on span "4" at bounding box center [323, 129] width 17 height 10
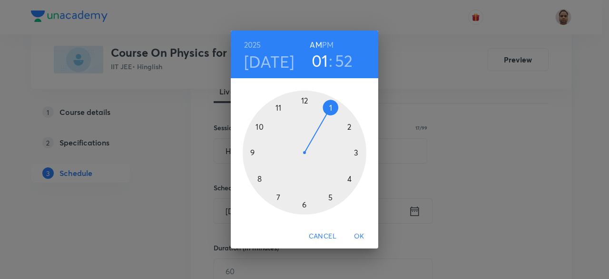
drag, startPoint x: 258, startPoint y: 173, endPoint x: 322, endPoint y: 116, distance: 85.7
click at [322, 116] on div at bounding box center [305, 152] width 124 height 124
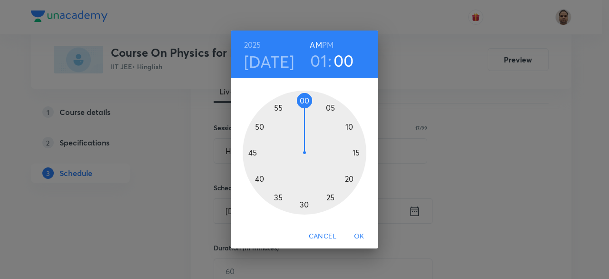
drag, startPoint x: 264, startPoint y: 117, endPoint x: 305, endPoint y: 102, distance: 43.1
click at [305, 102] on div at bounding box center [305, 152] width 124 height 124
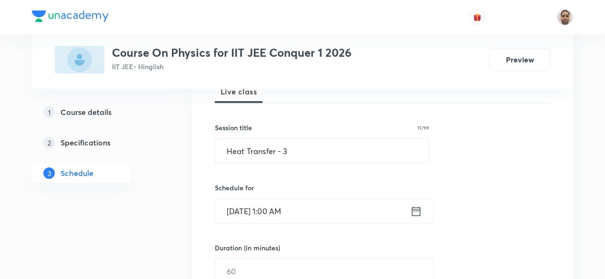
click at [298, 214] on input "[DATE] 1:00 AM" at bounding box center [312, 211] width 195 height 24
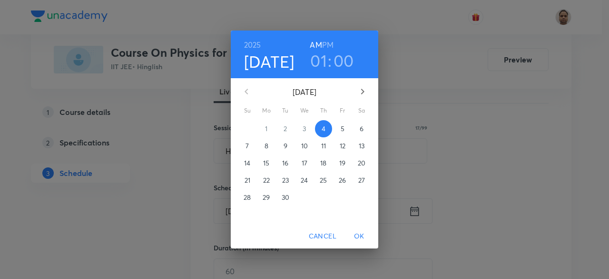
click at [329, 45] on h6 "PM" at bounding box center [327, 44] width 11 height 13
click at [361, 234] on span "OK" at bounding box center [359, 236] width 23 height 12
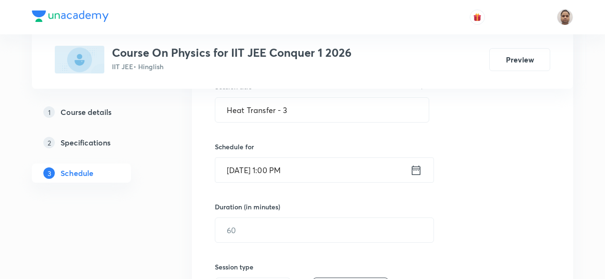
scroll to position [195, 0]
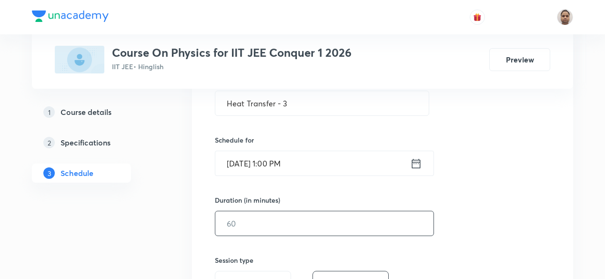
click at [311, 216] on input "text" at bounding box center [324, 223] width 218 height 24
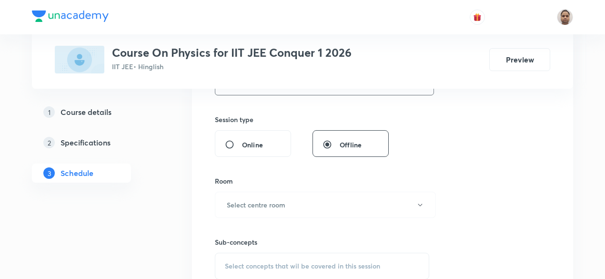
scroll to position [344, 0]
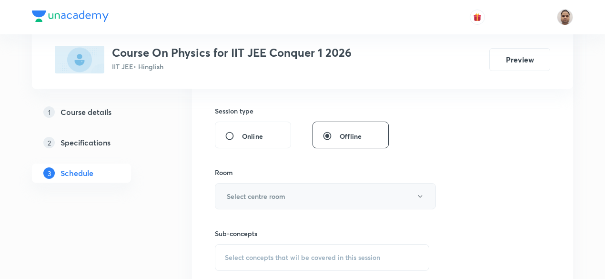
type input "120"
click at [266, 199] on h6 "Select centre room" at bounding box center [256, 196] width 59 height 10
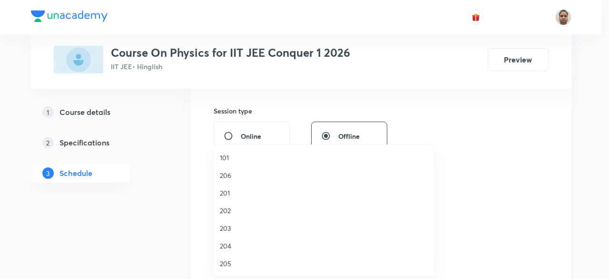
click at [234, 213] on span "202" at bounding box center [324, 210] width 209 height 10
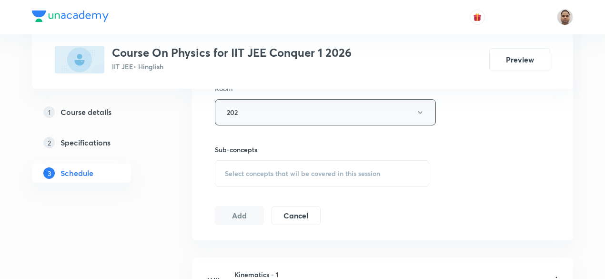
scroll to position [441, 0]
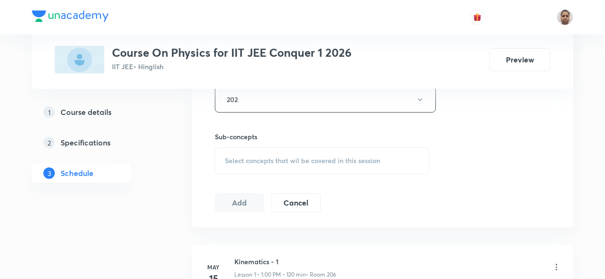
click at [263, 151] on div "Select concepts that wil be covered in this session" at bounding box center [322, 160] width 214 height 27
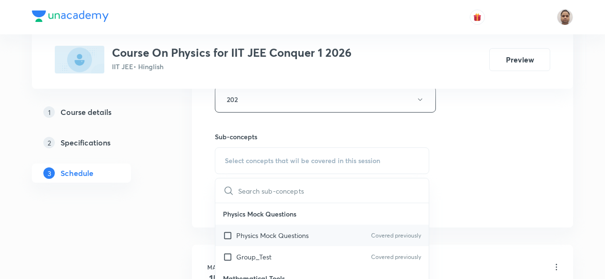
click at [226, 233] on input "checkbox" at bounding box center [229, 235] width 13 height 10
checkbox input "true"
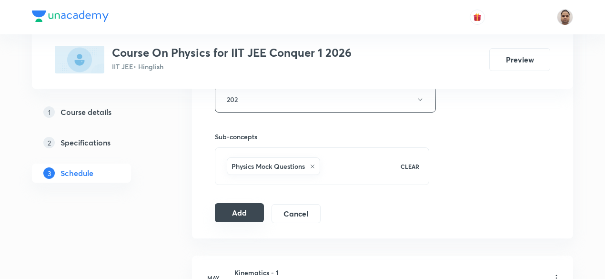
click at [226, 213] on button "Add" at bounding box center [239, 212] width 49 height 19
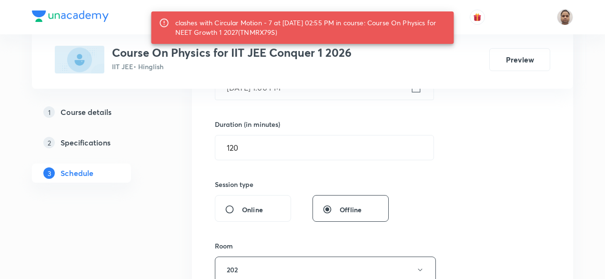
scroll to position [264, 0]
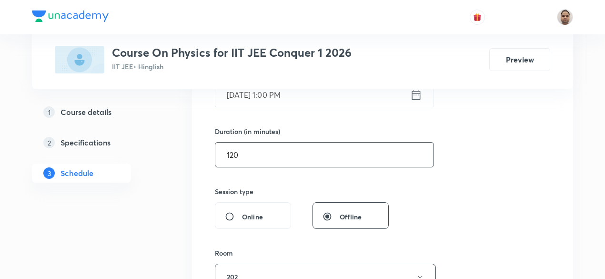
click at [268, 159] on input "120" at bounding box center [324, 154] width 218 height 24
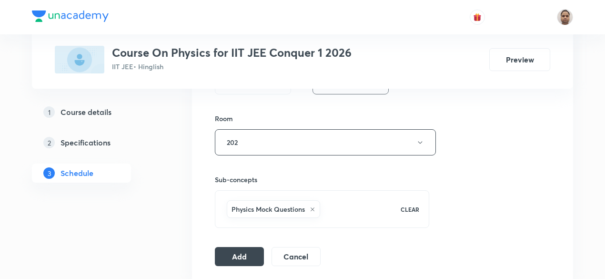
scroll to position [400, 0]
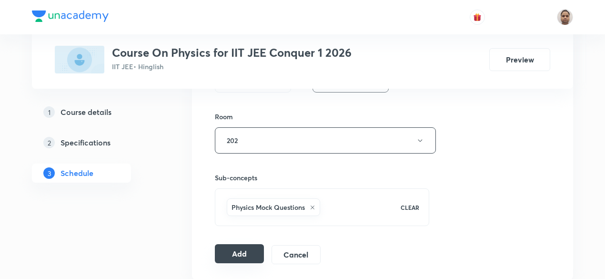
type input "110"
click at [244, 248] on button "Add" at bounding box center [239, 253] width 49 height 19
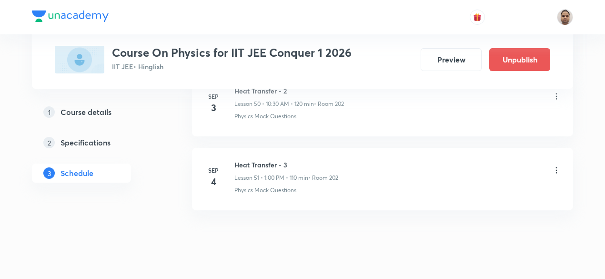
scroll to position [3794, 0]
